Goal: Task Accomplishment & Management: Complete application form

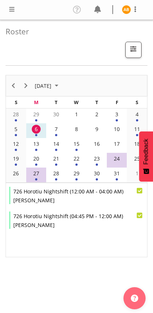
click at [7, 11] on span at bounding box center [11, 9] width 9 height 9
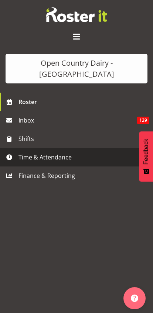
click at [21, 152] on span "Time & Attendance" at bounding box center [78, 157] width 120 height 11
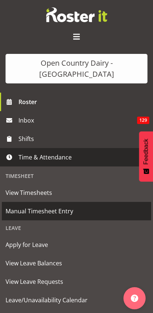
click at [14, 206] on span "Manual Timesheet Entry" at bounding box center [77, 211] width 142 height 11
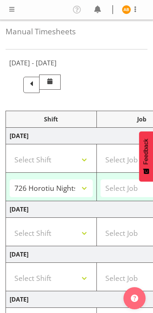
select select "78987"
select select "78954"
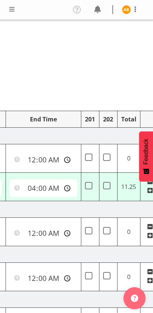
scroll to position [0, 342]
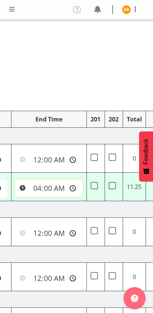
click at [29, 187] on input "04:00:00" at bounding box center [49, 189] width 68 height 18
type input "03:00:00"
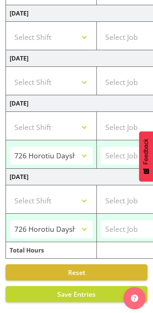
scroll to position [0, 0]
click at [93, 292] on span "Save Entries" at bounding box center [76, 294] width 38 height 9
select select "78987"
type input "16:45:00"
type input "03:00:00"
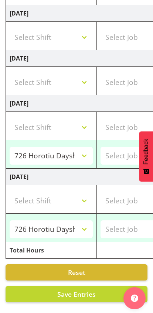
select select "78954"
type input "06:30:00"
type input "16:00:00"
select select "78954"
type input "06:30:00"
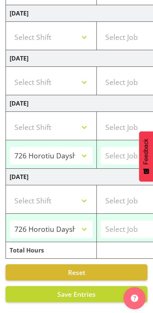
type input "16:00:00"
select select "78954"
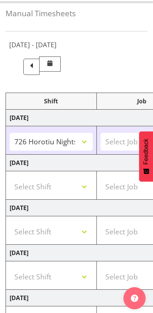
click at [40, 66] on span at bounding box center [31, 67] width 16 height 16
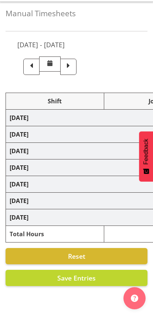
select select "78954"
select select "78947"
select select "78987"
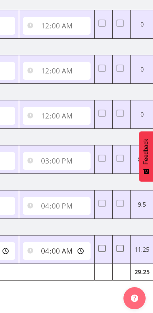
scroll to position [0, 333]
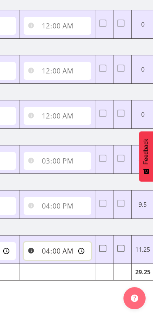
click at [40, 249] on input "04:00:00" at bounding box center [58, 251] width 68 height 18
type input "03:00:00"
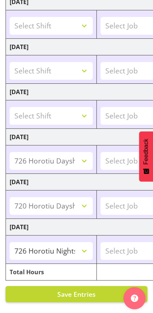
scroll to position [0, 0]
click at [42, 288] on button "Save Entries" at bounding box center [77, 294] width 142 height 16
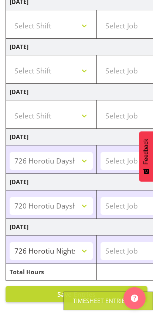
click at [42, 297] on button "Save Entries" at bounding box center [77, 294] width 142 height 16
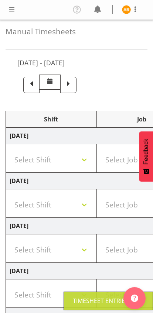
click at [76, 83] on span at bounding box center [68, 85] width 16 height 16
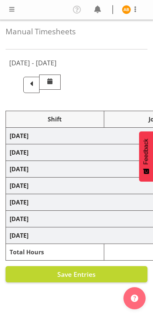
select select "78987"
select select "78954"
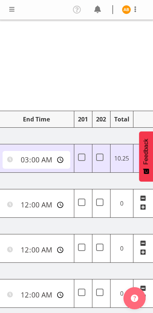
scroll to position [0, 338]
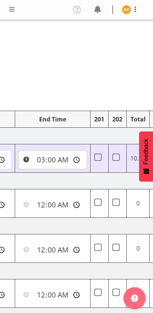
click at [29, 160] on input "03:00:00" at bounding box center [53, 160] width 68 height 18
type input "04:00:00"
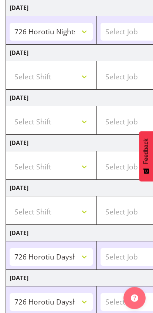
scroll to position [201, 0]
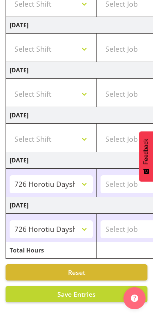
click at [88, 290] on span "Save Entries" at bounding box center [76, 294] width 38 height 9
click at [89, 292] on span "Save Entries" at bounding box center [76, 294] width 38 height 9
